Goal: Task Accomplishment & Management: Complete application form

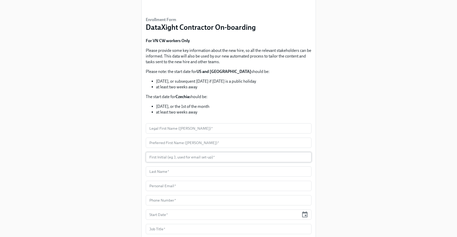
scroll to position [52, 0]
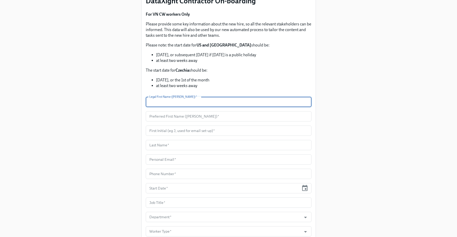
click at [177, 104] on input "text" at bounding box center [229, 102] width 166 height 10
paste input "Ivy"
type input "Ivy"
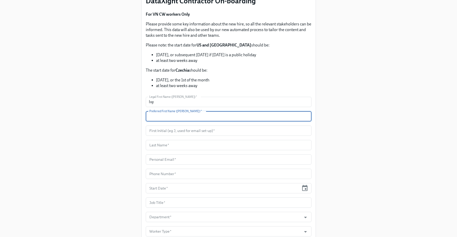
click at [167, 116] on input "text" at bounding box center [229, 116] width 166 height 10
paste input "Ivy"
type input "Ivy"
click at [116, 127] on div "Enrollment Form DataXight Contractor On-boarding For VN CW workers Only Please …" at bounding box center [228, 146] width 432 height 397
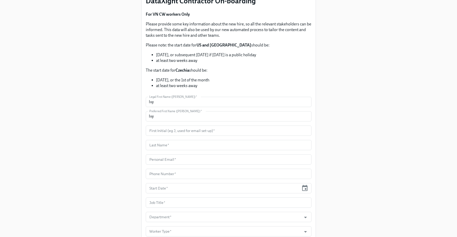
scroll to position [72, 0]
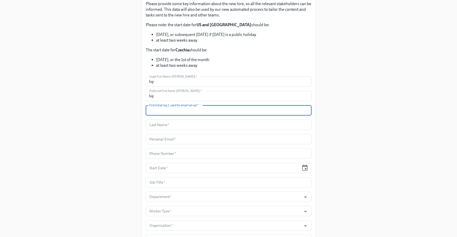
click at [156, 108] on input "text" at bounding box center [229, 110] width 166 height 10
paste input "I"
type input "I"
click at [157, 128] on input "text" at bounding box center [229, 125] width 166 height 10
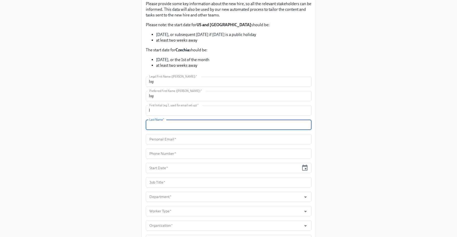
paste input "[PERSON_NAME]"
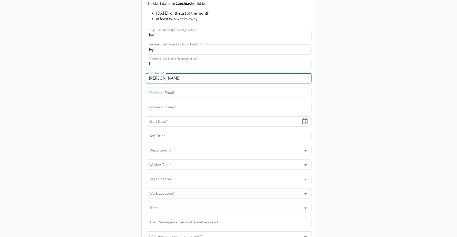
type input "[PERSON_NAME]"
click at [171, 92] on input "text" at bounding box center [229, 92] width 166 height 10
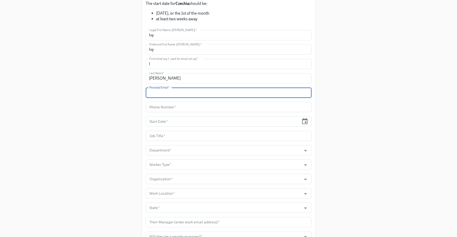
paste input "[EMAIL_ADDRESS][DOMAIN_NAME]"
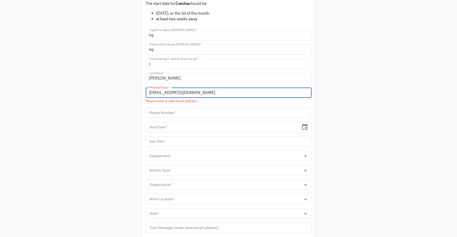
click at [150, 94] on input "[EMAIL_ADDRESS][DOMAIN_NAME]" at bounding box center [229, 92] width 166 height 10
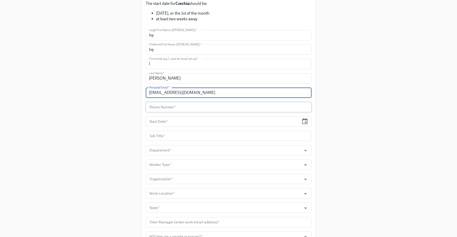
type input "[EMAIL_ADDRESS][DOMAIN_NAME]"
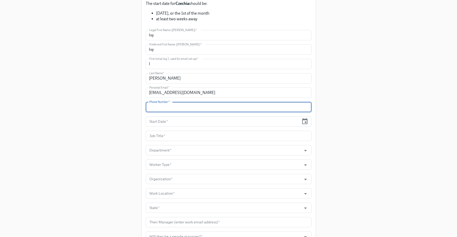
click at [173, 109] on input "text" at bounding box center [229, 107] width 166 height 10
type input "N/A"
click at [141, 117] on div "Enrollment Form DataXight Contractor On-boarding For VN CW workers Only Please …" at bounding box center [228, 80] width 432 height 397
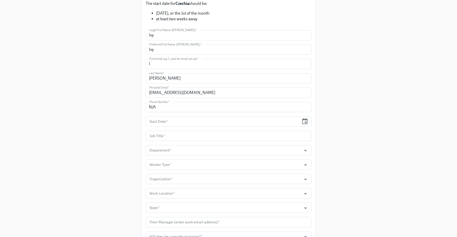
scroll to position [125, 0]
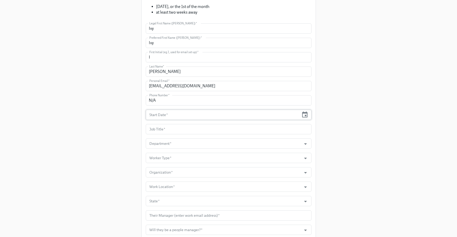
click at [171, 119] on input "text" at bounding box center [223, 115] width 154 height 10
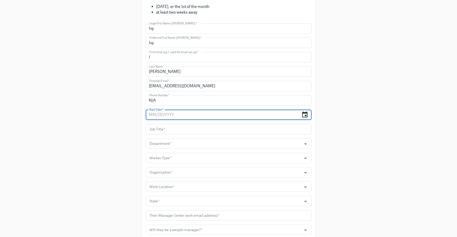
click at [303, 115] on icon "button" at bounding box center [304, 114] width 7 height 7
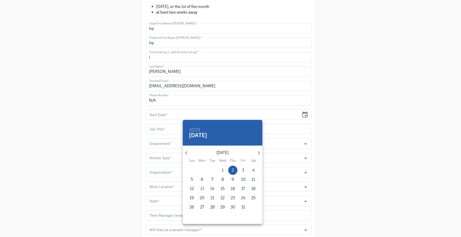
click at [201, 188] on p "13" at bounding box center [202, 189] width 4 height 6
type input "[DATE]"
click at [135, 166] on div at bounding box center [230, 118] width 461 height 237
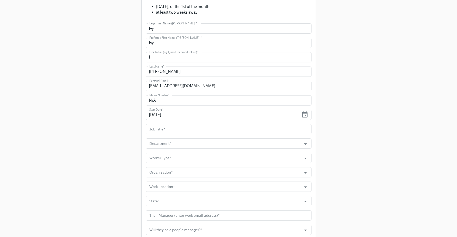
scroll to position [173, 0]
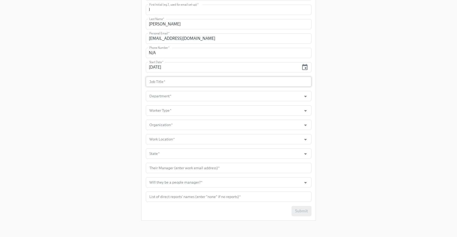
click at [166, 83] on input "text" at bounding box center [229, 81] width 166 height 10
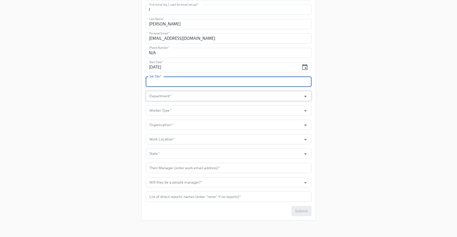
paste input "Senior Bioinformatics Scientist"
click at [308, 97] on icon "Open" at bounding box center [305, 96] width 7 height 7
type input "Senior Bioinformatics Scientist"
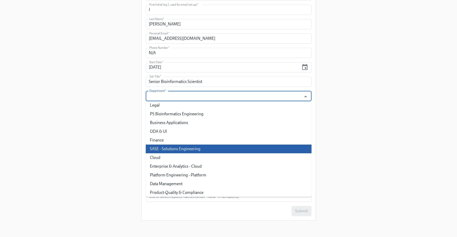
scroll to position [502, 0]
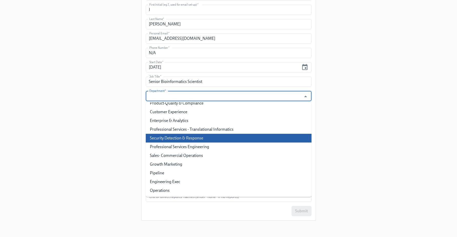
click at [355, 126] on div "Enrollment Form DataXight Contractor On-boarding For VN CW workers Only Please …" at bounding box center [228, 25] width 432 height 397
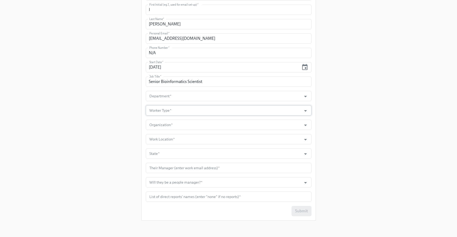
click at [215, 110] on input "Worker Type   *" at bounding box center [223, 110] width 151 height 10
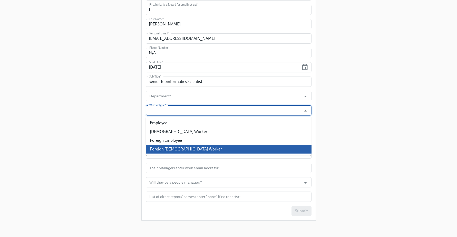
click at [188, 149] on li "Foreign [DEMOGRAPHIC_DATA] Worker" at bounding box center [229, 149] width 166 height 9
type input "Foreign [DEMOGRAPHIC_DATA] Worker"
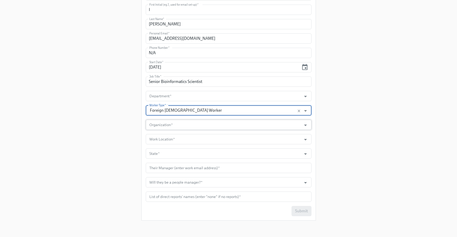
click at [184, 125] on input "Organization   *" at bounding box center [223, 125] width 151 height 10
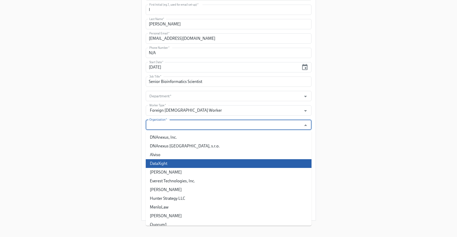
click at [173, 160] on li "DataXight" at bounding box center [229, 163] width 166 height 9
type input "DataXight"
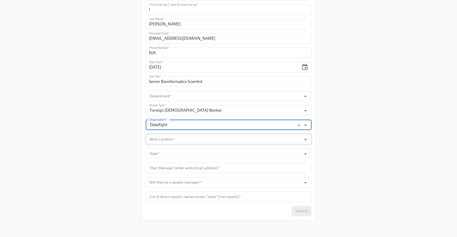
click at [167, 138] on input "Work Location   *" at bounding box center [223, 139] width 151 height 10
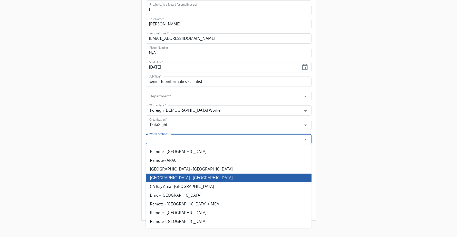
click at [188, 180] on li "[GEOGRAPHIC_DATA] - [GEOGRAPHIC_DATA]" at bounding box center [229, 177] width 166 height 9
type input "[GEOGRAPHIC_DATA] - [GEOGRAPHIC_DATA]"
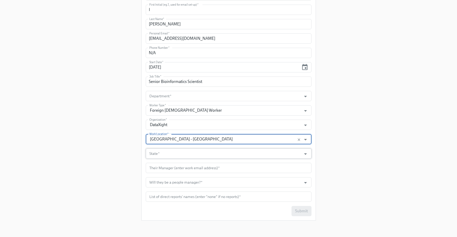
click at [169, 154] on input "State   *" at bounding box center [223, 153] width 151 height 10
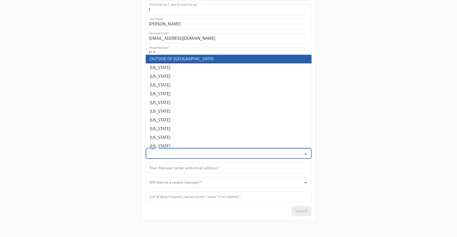
click at [174, 58] on li "OUTSIDE OF [GEOGRAPHIC_DATA]" at bounding box center [229, 59] width 166 height 9
type input "OUTSIDE OF [GEOGRAPHIC_DATA]"
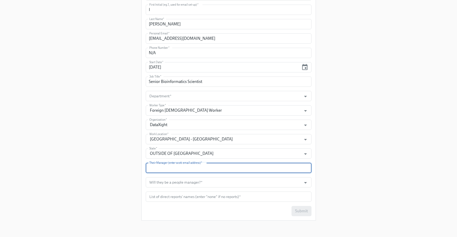
click at [169, 166] on input "text" at bounding box center [229, 168] width 166 height 10
paste input "[EMAIL_ADDRESS][DOMAIN_NAME]"
type input "[EMAIL_ADDRESS][DOMAIN_NAME]"
click at [108, 165] on div "Enrollment Form DataXight Contractor On-boarding For VN CW workers Only Please …" at bounding box center [228, 25] width 432 height 397
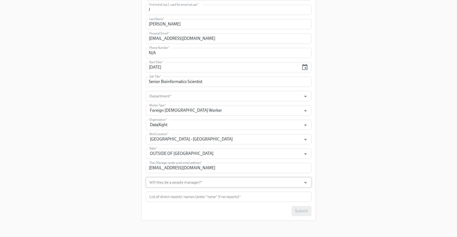
click at [182, 181] on input "Will they be a people manager?   *" at bounding box center [223, 182] width 151 height 10
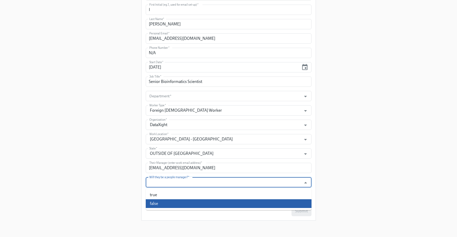
click at [165, 204] on li "false" at bounding box center [229, 203] width 166 height 9
type input "false"
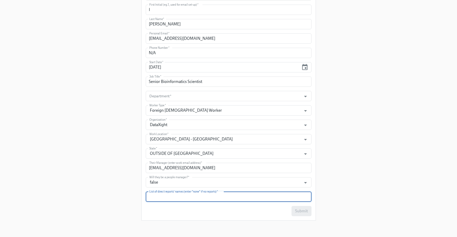
click at [169, 196] on input "text" at bounding box center [229, 196] width 166 height 10
type input "none"
click at [82, 158] on div "Enrollment Form DataXight Contractor On-boarding For VN CW workers Only Please …" at bounding box center [228, 25] width 432 height 397
click at [183, 94] on input "Department   *" at bounding box center [223, 96] width 151 height 10
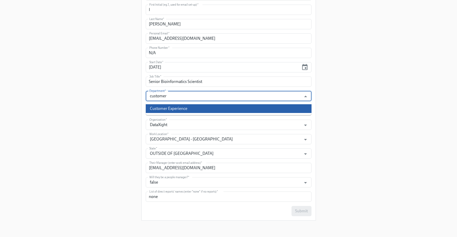
click at [169, 106] on li "Customer Experience" at bounding box center [229, 108] width 166 height 9
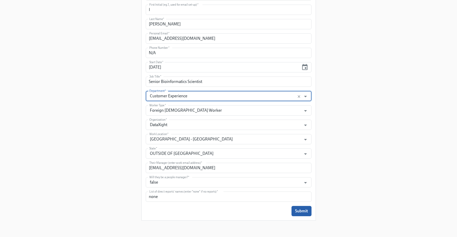
type input "Customer Experience"
click at [118, 128] on div "Enrollment Form DataXight Contractor On-boarding For VN CW workers Only Please …" at bounding box center [228, 25] width 432 height 397
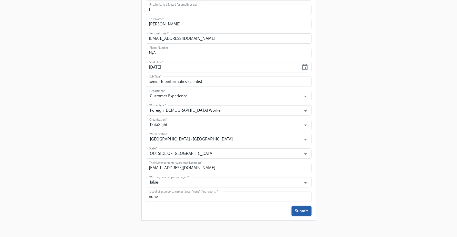
click at [307, 207] on button "Submit" at bounding box center [301, 211] width 20 height 10
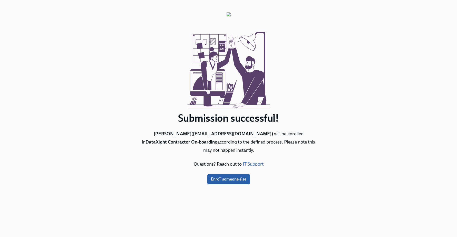
scroll to position [0, 0]
